Goal: Transaction & Acquisition: Obtain resource

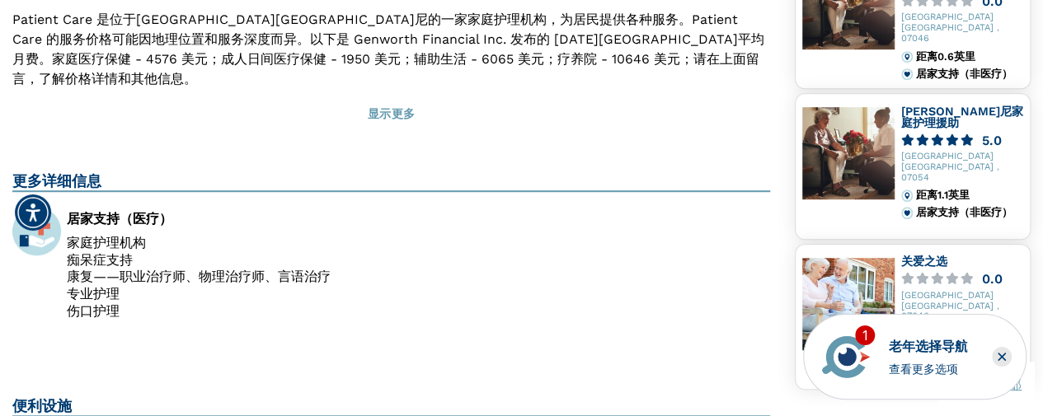
scroll to position [494, 0]
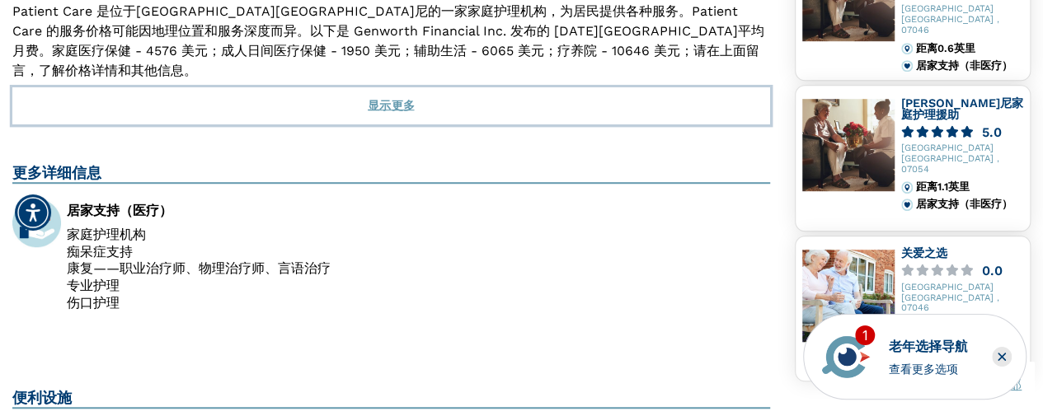
click at [401, 99] on font "显示更多" at bounding box center [391, 105] width 46 height 13
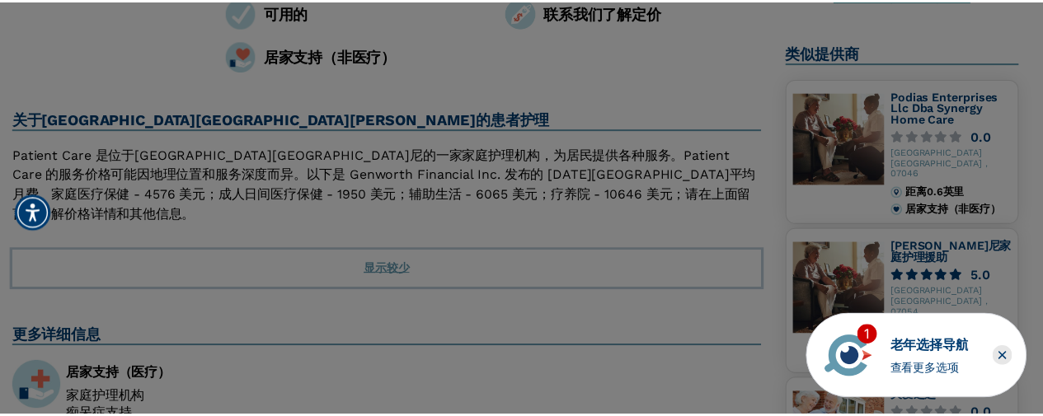
scroll to position [330, 0]
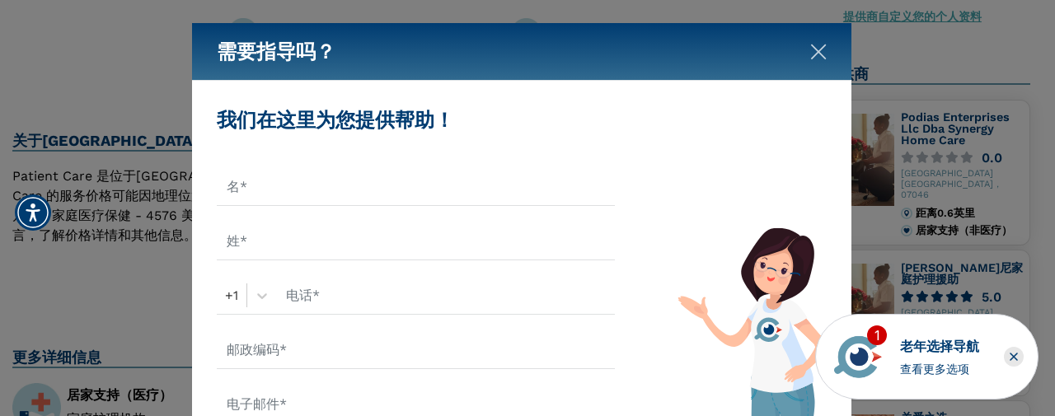
click at [815, 54] on img "关闭" at bounding box center [818, 52] width 16 height 16
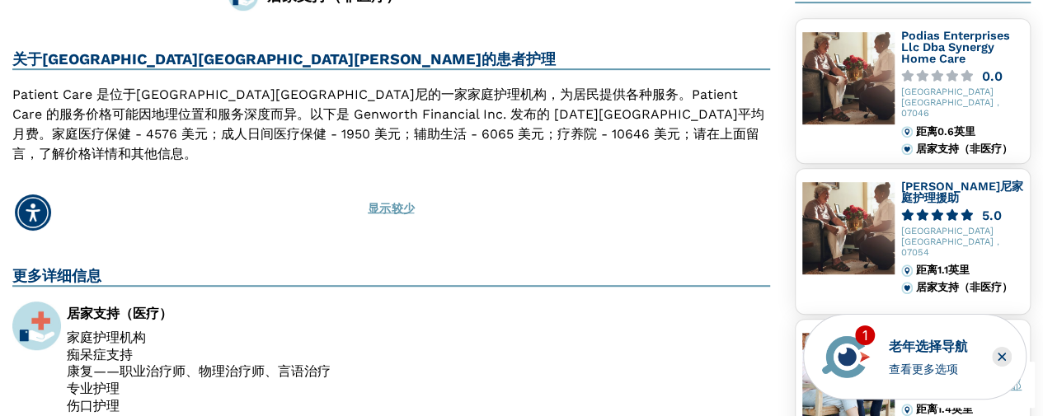
scroll to position [385, 0]
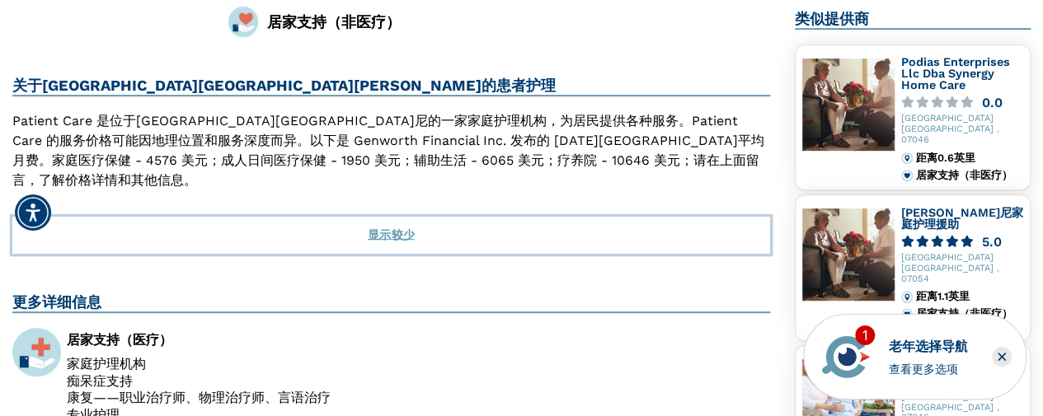
click at [388, 228] on font "显示较少" at bounding box center [391, 234] width 46 height 13
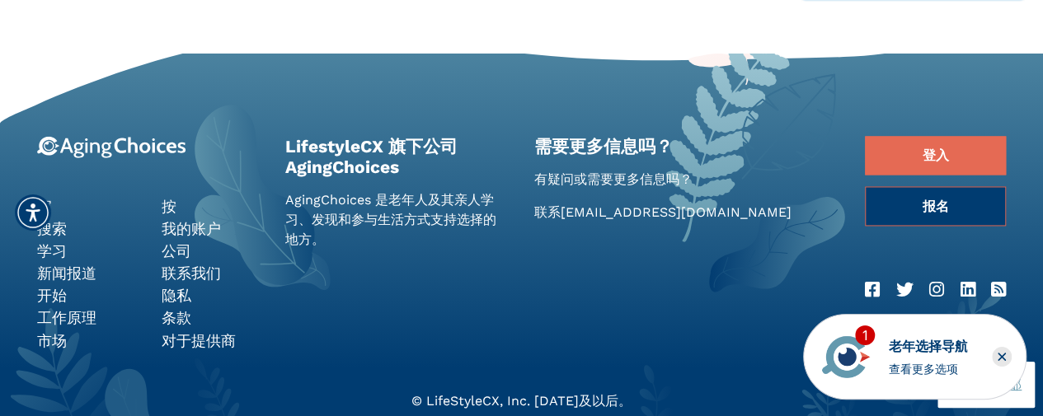
scroll to position [1291, 0]
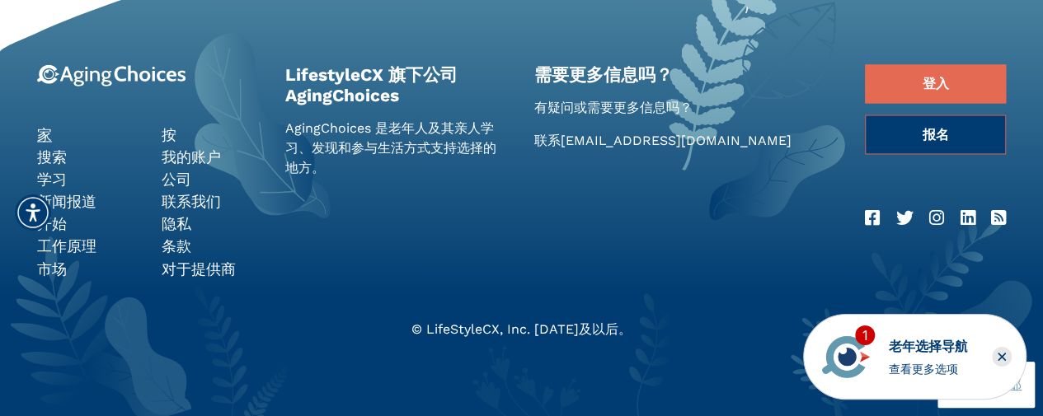
click at [49, 137] on font "家" at bounding box center [44, 134] width 15 height 17
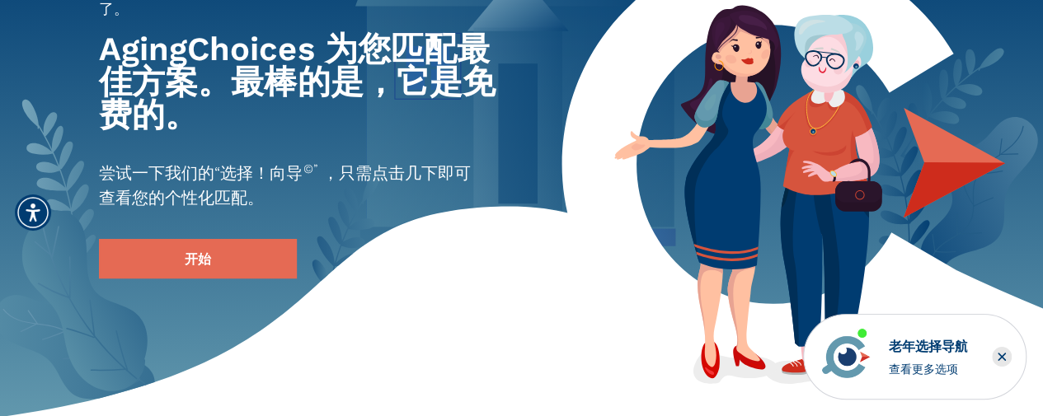
scroll to position [165, 0]
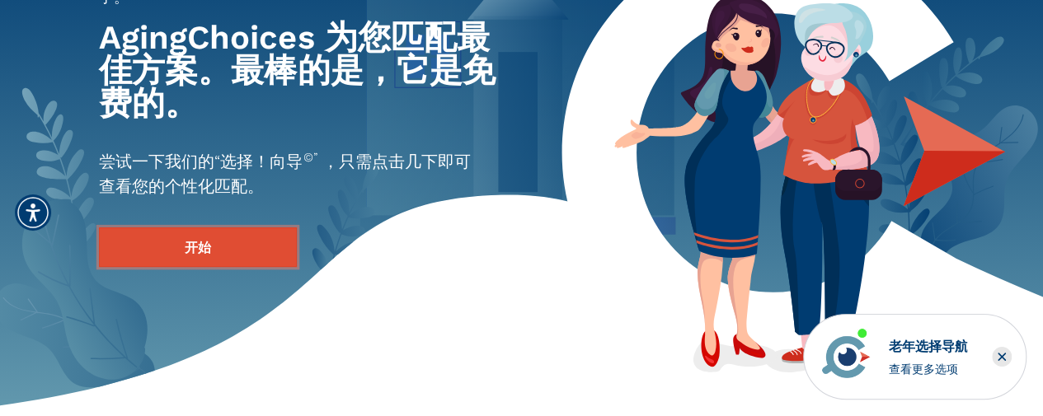
click at [190, 245] on font "开始" at bounding box center [198, 248] width 26 height 16
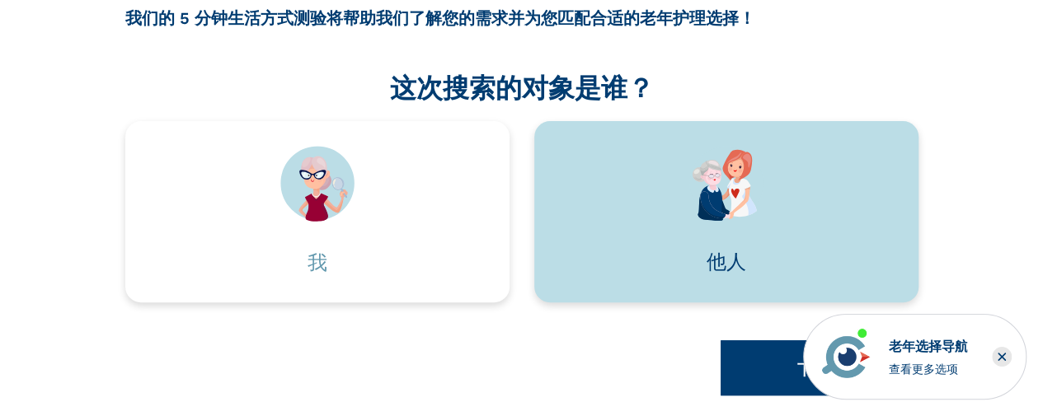
scroll to position [265, 0]
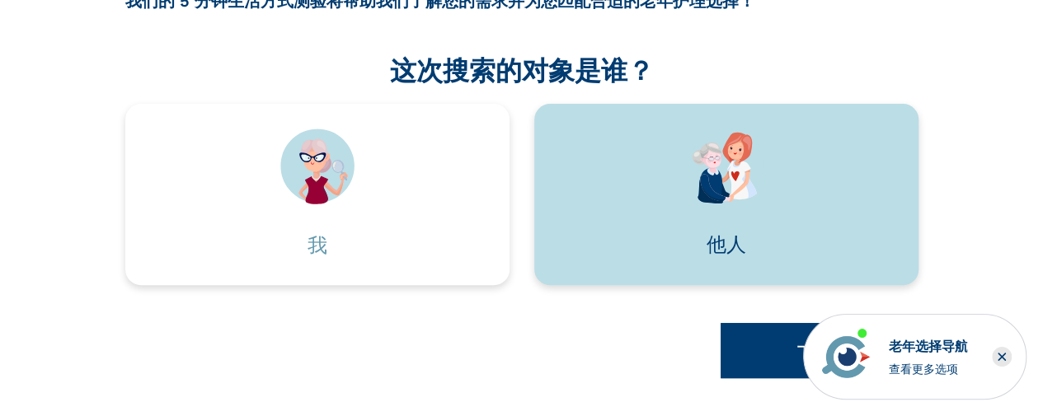
click at [760, 185] on img at bounding box center [726, 166] width 74 height 75
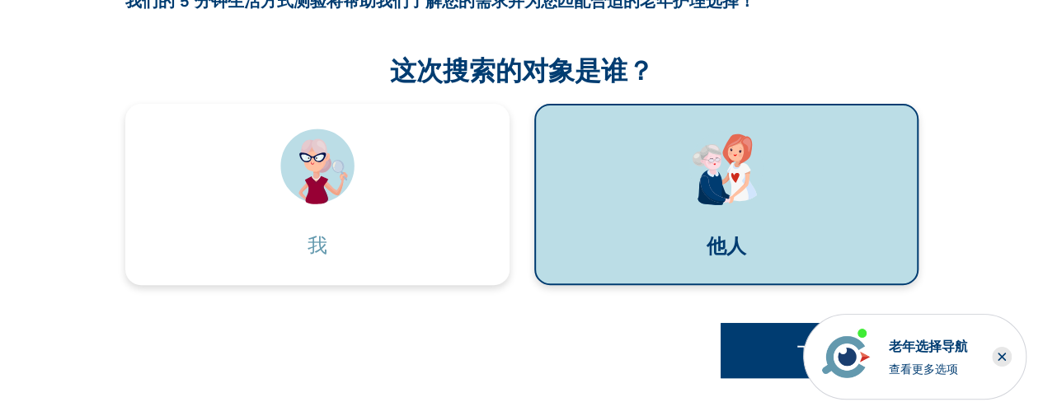
click at [729, 217] on div "他人" at bounding box center [725, 246] width 331 height 82
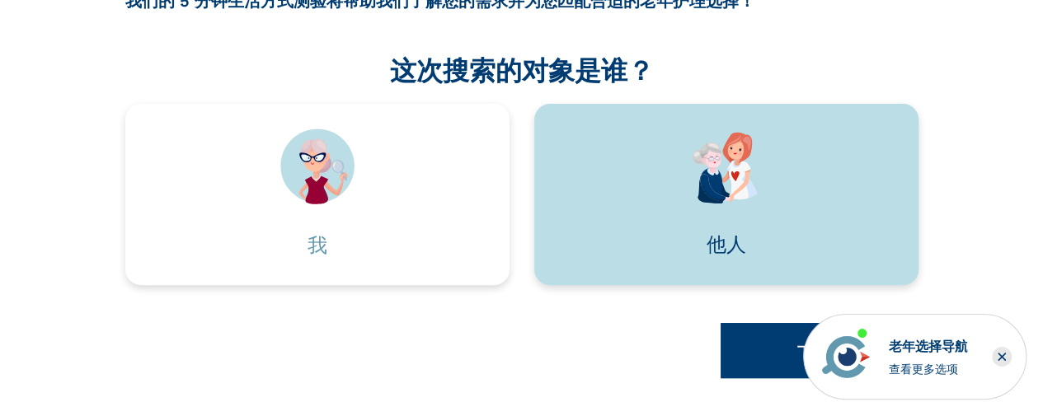
click at [753, 180] on img at bounding box center [726, 166] width 74 height 75
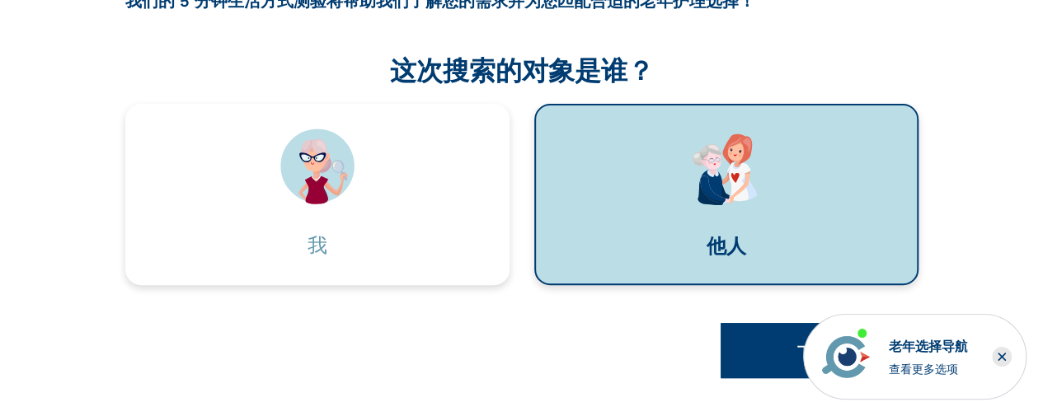
click at [752, 181] on img at bounding box center [726, 167] width 74 height 75
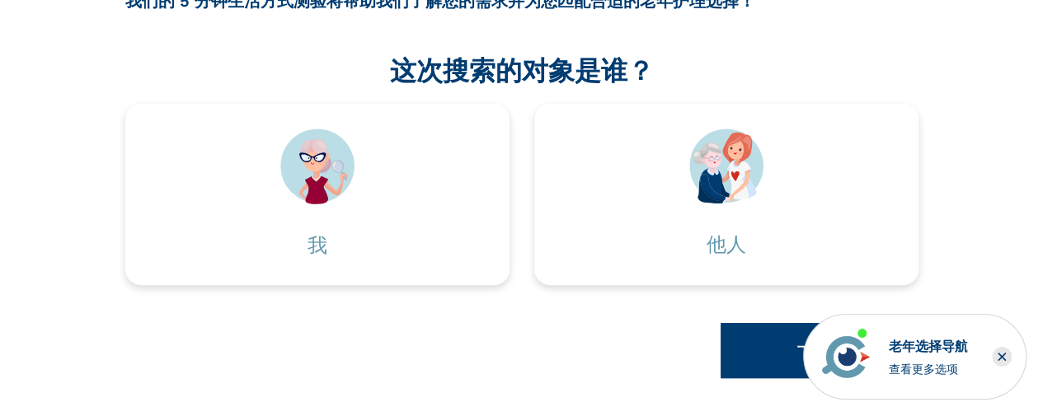
click at [918, 368] on font "查看更多选项" at bounding box center [922, 369] width 69 height 14
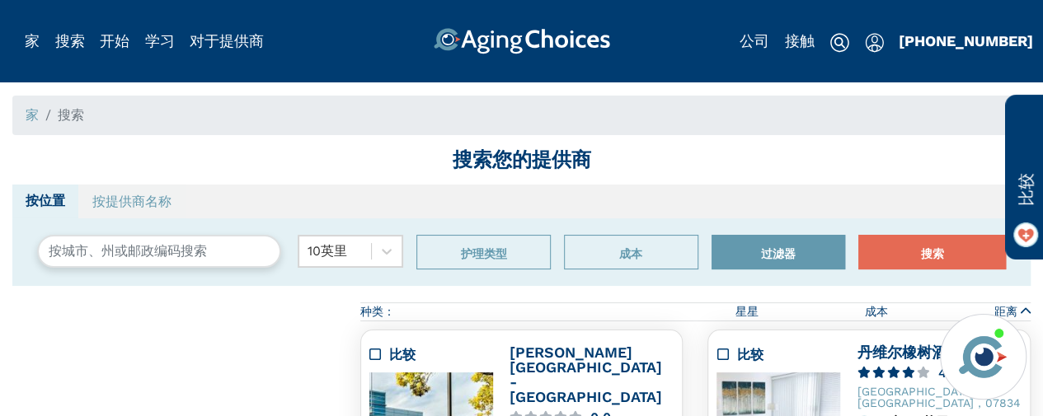
type input "Rockaway, [US_STATE], [GEOGRAPHIC_DATA] 07866"
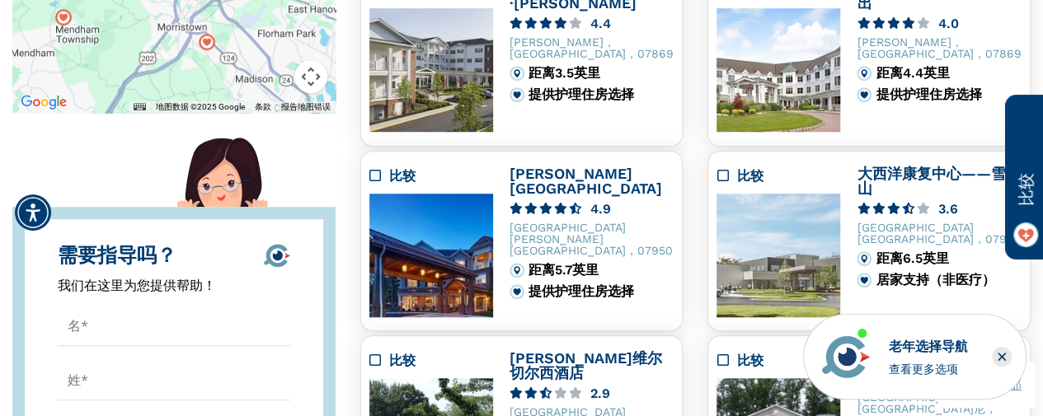
scroll to position [330, 0]
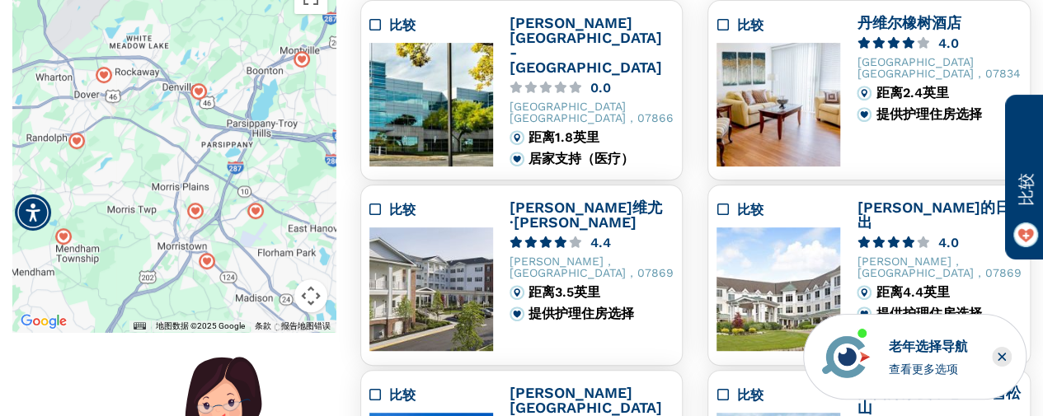
click at [816, 97] on img at bounding box center [778, 105] width 124 height 124
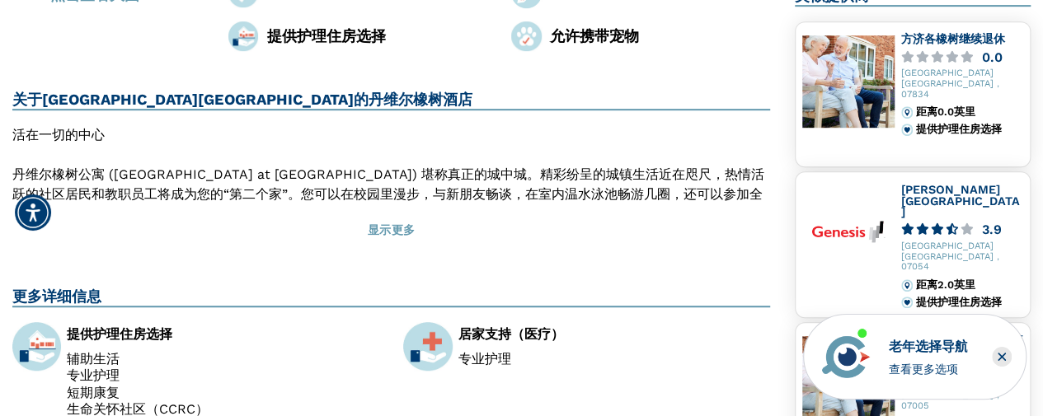
scroll to position [412, 0]
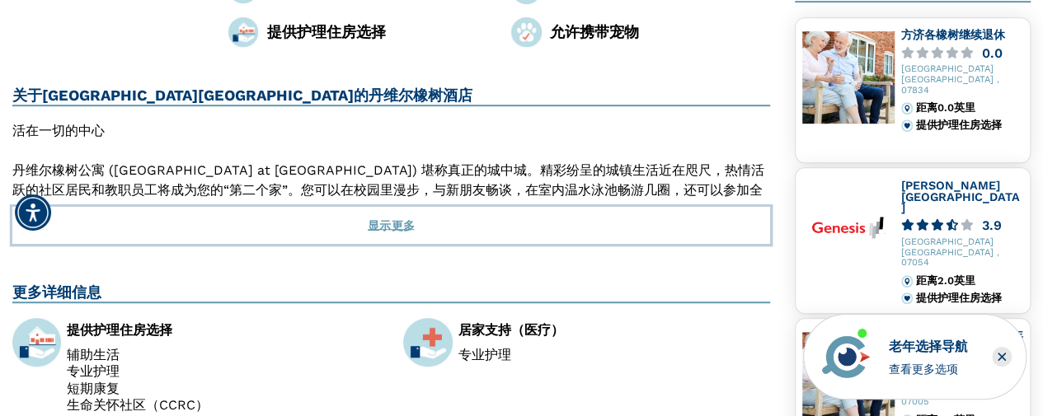
click at [391, 207] on button "显示更多" at bounding box center [390, 225] width 757 height 37
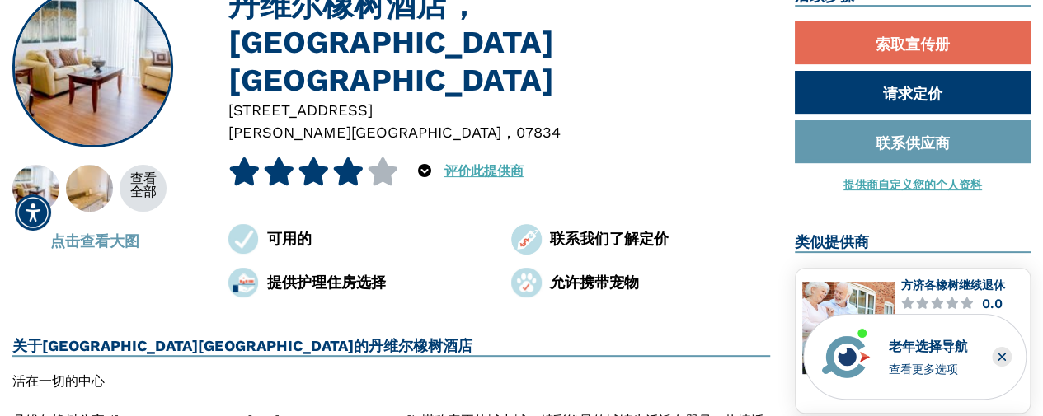
scroll to position [82, 0]
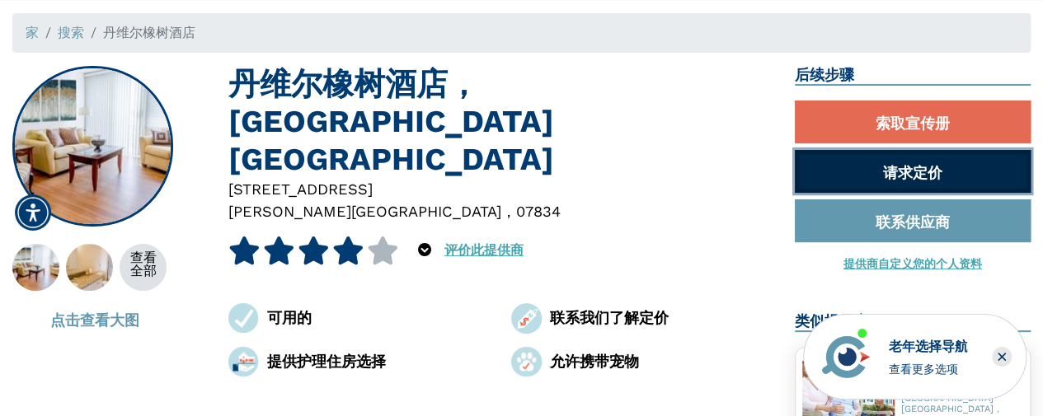
click at [879, 171] on link "请求定价" at bounding box center [912, 171] width 236 height 43
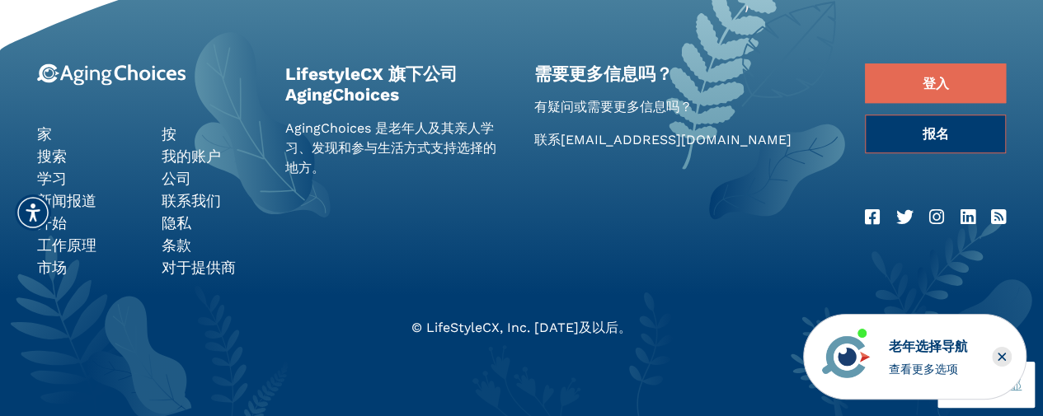
scroll to position [622, 0]
